Goal: Information Seeking & Learning: Learn about a topic

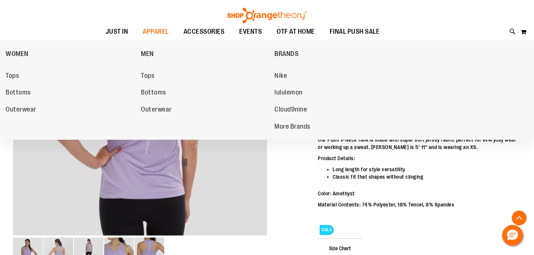
scroll to position [126, 0]
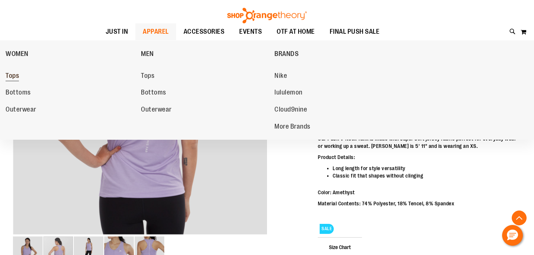
click at [17, 75] on span "Tops" at bounding box center [12, 76] width 13 height 9
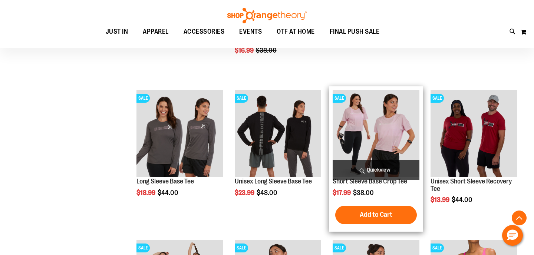
scroll to position [211, 0]
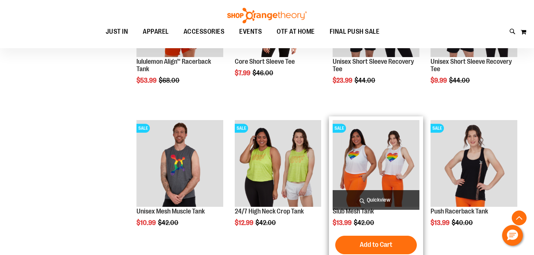
scroll to position [631, 0]
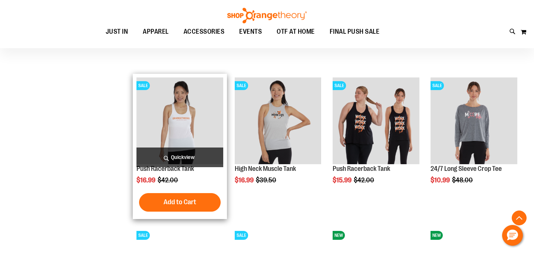
scroll to position [1121, 0]
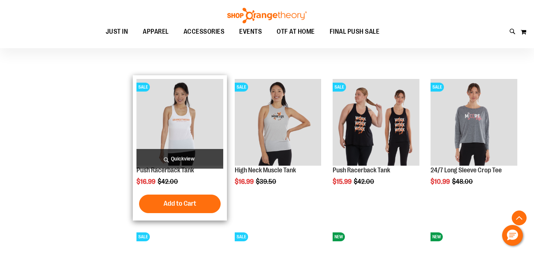
click at [186, 126] on img "product" at bounding box center [180, 122] width 87 height 87
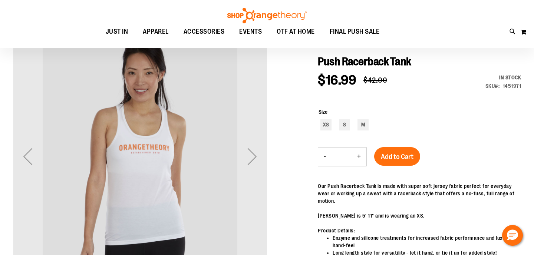
scroll to position [48, 0]
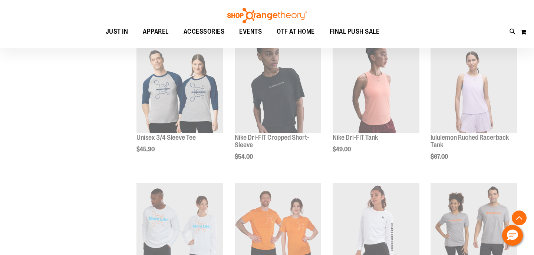
scroll to position [430, 0]
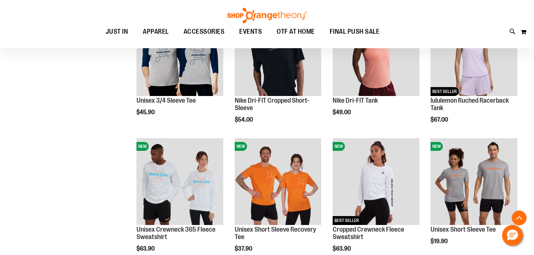
scroll to position [472, 0]
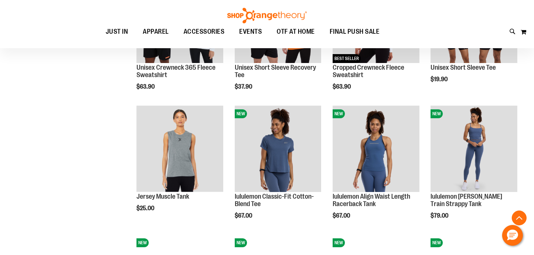
scroll to position [630, 0]
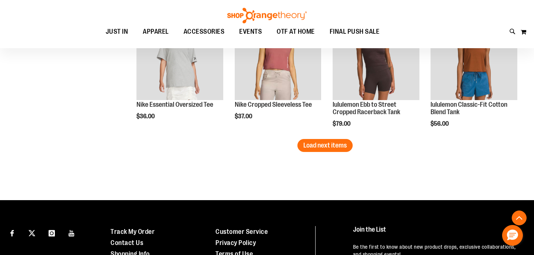
scroll to position [1114, 0]
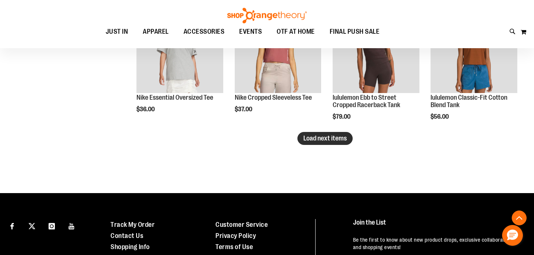
click at [340, 141] on span "Load next items" at bounding box center [325, 138] width 43 height 7
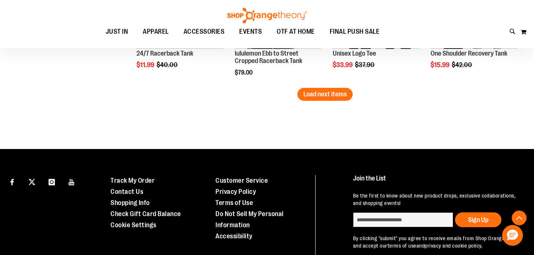
scroll to position [1546, 0]
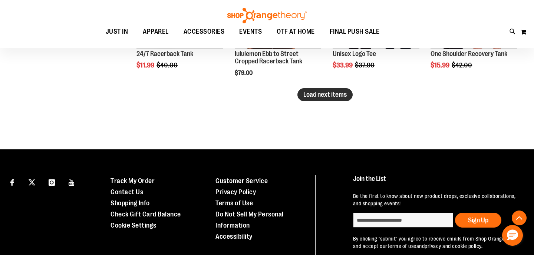
click at [327, 96] on span "Load next items" at bounding box center [325, 94] width 43 height 7
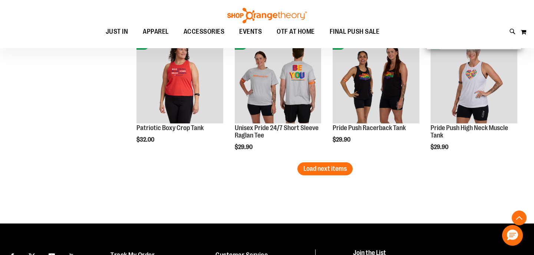
scroll to position [1866, 0]
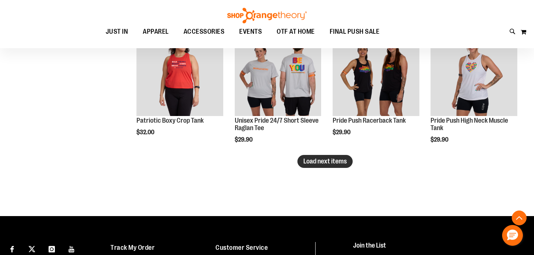
click at [334, 165] on span "Load next items" at bounding box center [325, 161] width 43 height 7
